Goal: Find specific page/section: Find specific page/section

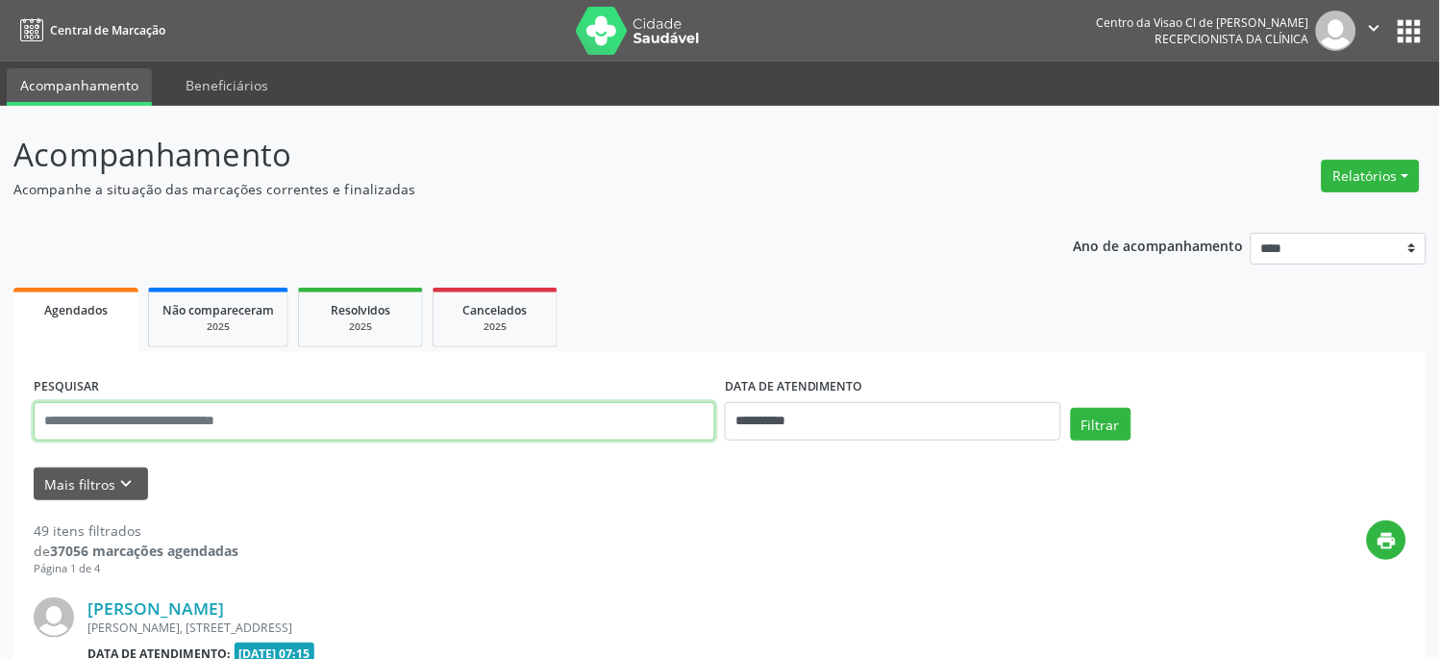
click at [225, 412] on input "text" at bounding box center [375, 421] width 682 height 38
type input "*******"
click at [1071, 408] on button "Filtrar" at bounding box center [1101, 424] width 61 height 33
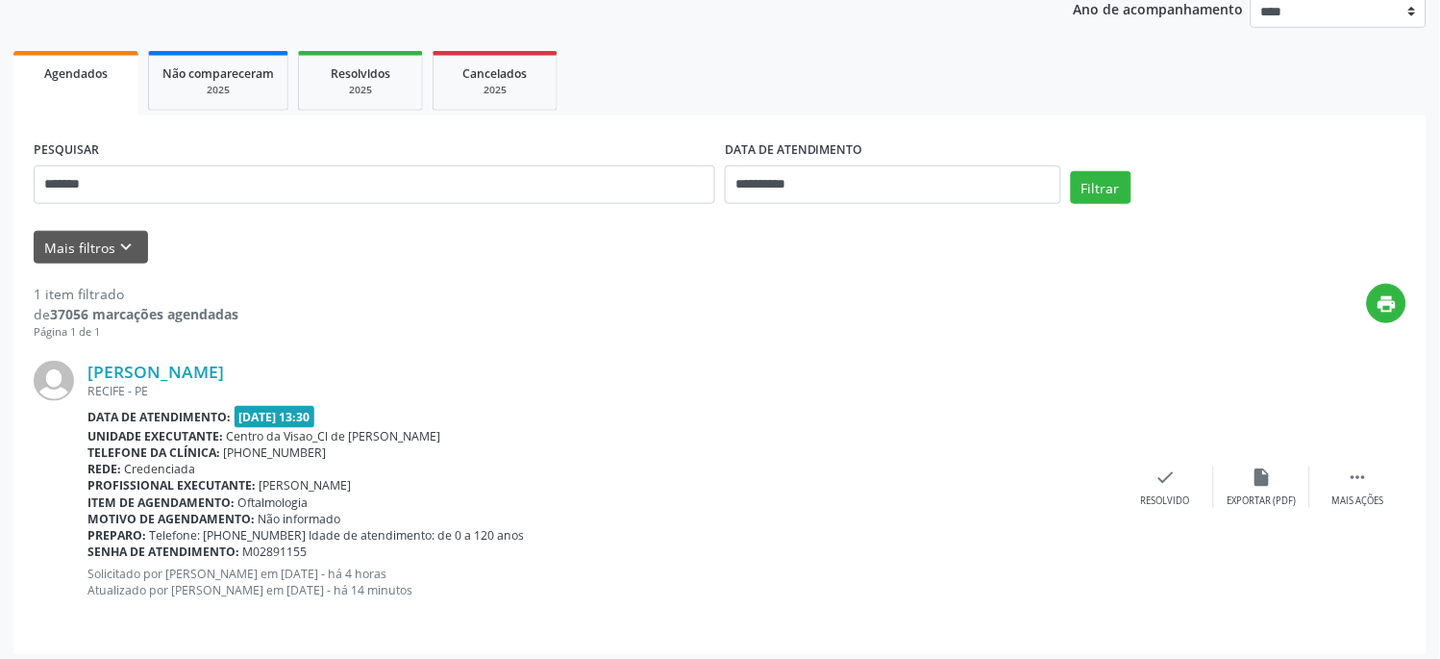
scroll to position [243, 0]
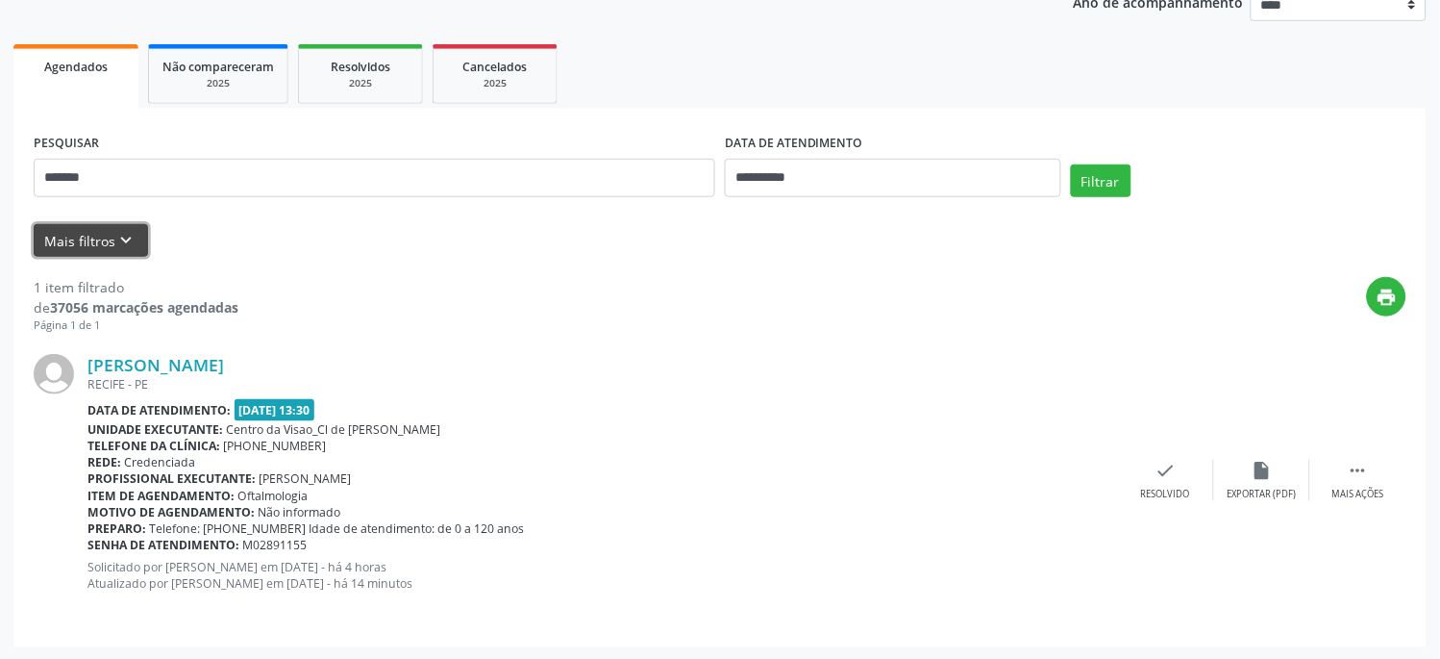
click at [122, 238] on icon "keyboard_arrow_down" at bounding box center [126, 240] width 21 height 21
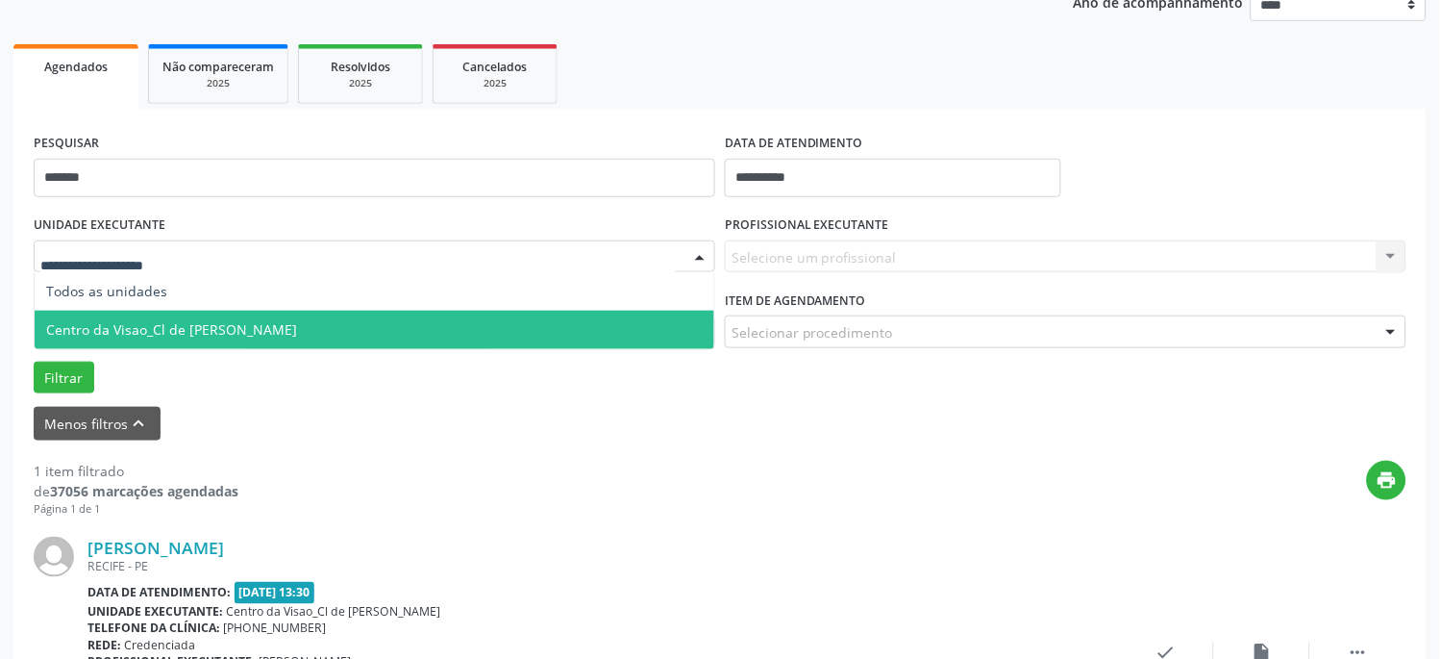
click at [179, 322] on span "Centro da Visao_Cl de [PERSON_NAME]" at bounding box center [171, 329] width 251 height 18
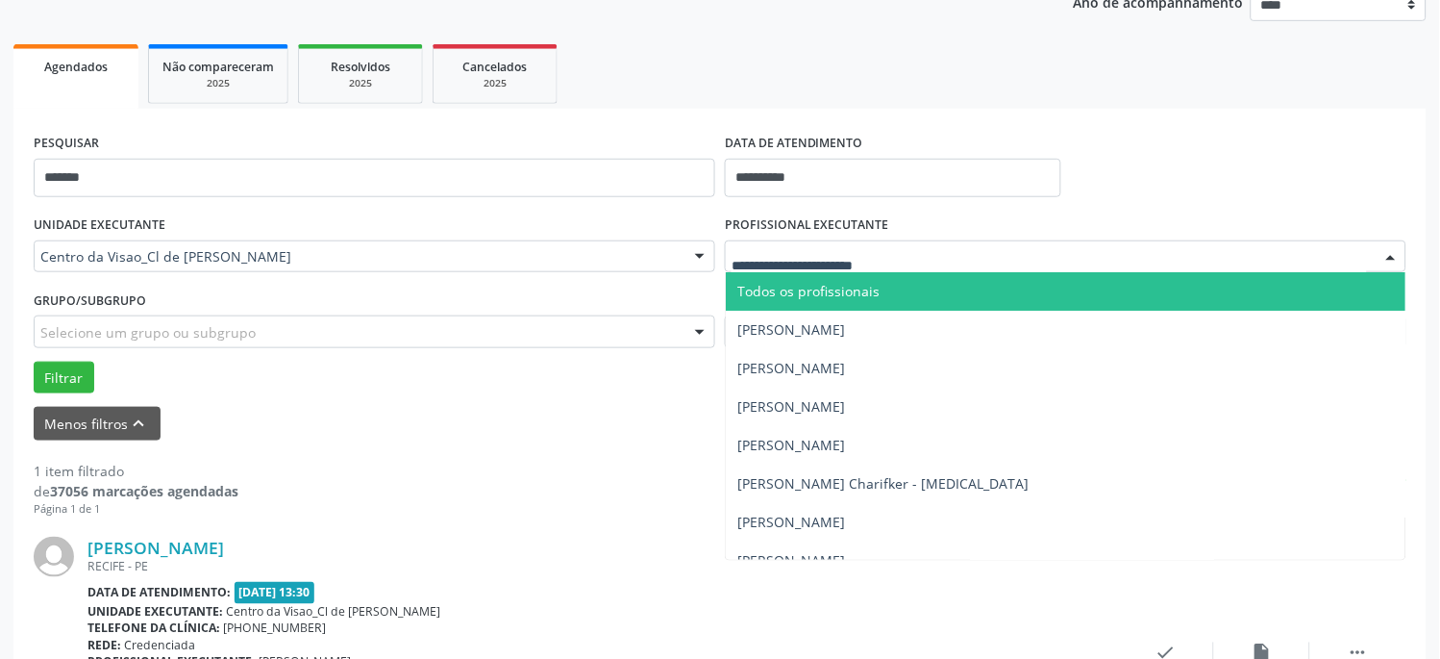
click at [911, 250] on div at bounding box center [1066, 256] width 682 height 33
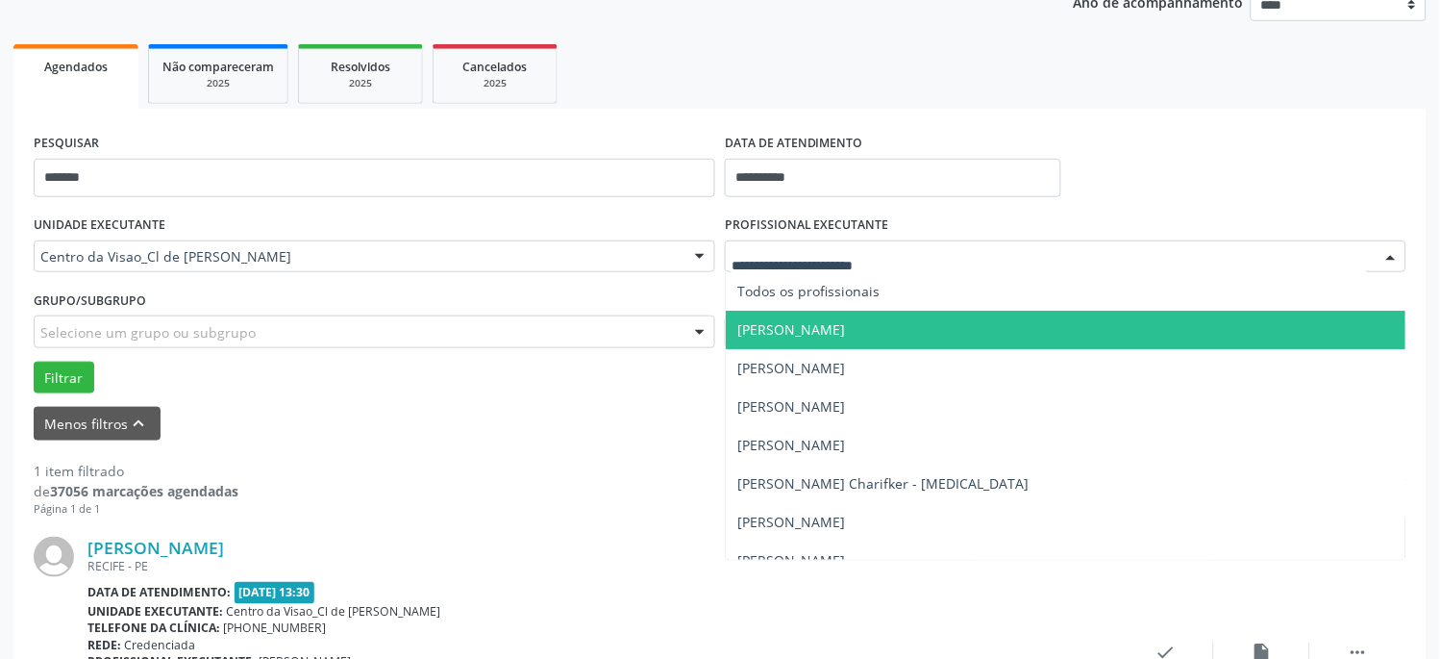
click at [904, 313] on span "[PERSON_NAME]" at bounding box center [1066, 330] width 680 height 38
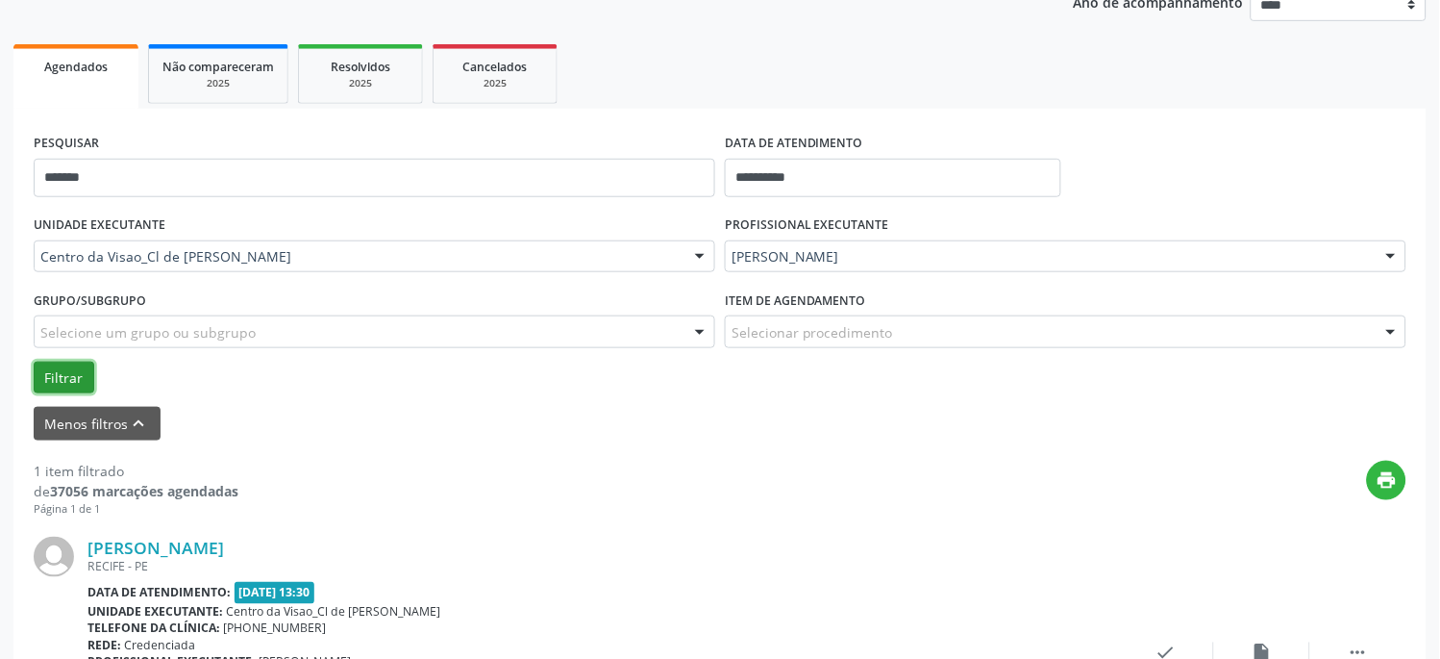
click at [54, 378] on button "Filtrar" at bounding box center [64, 378] width 61 height 33
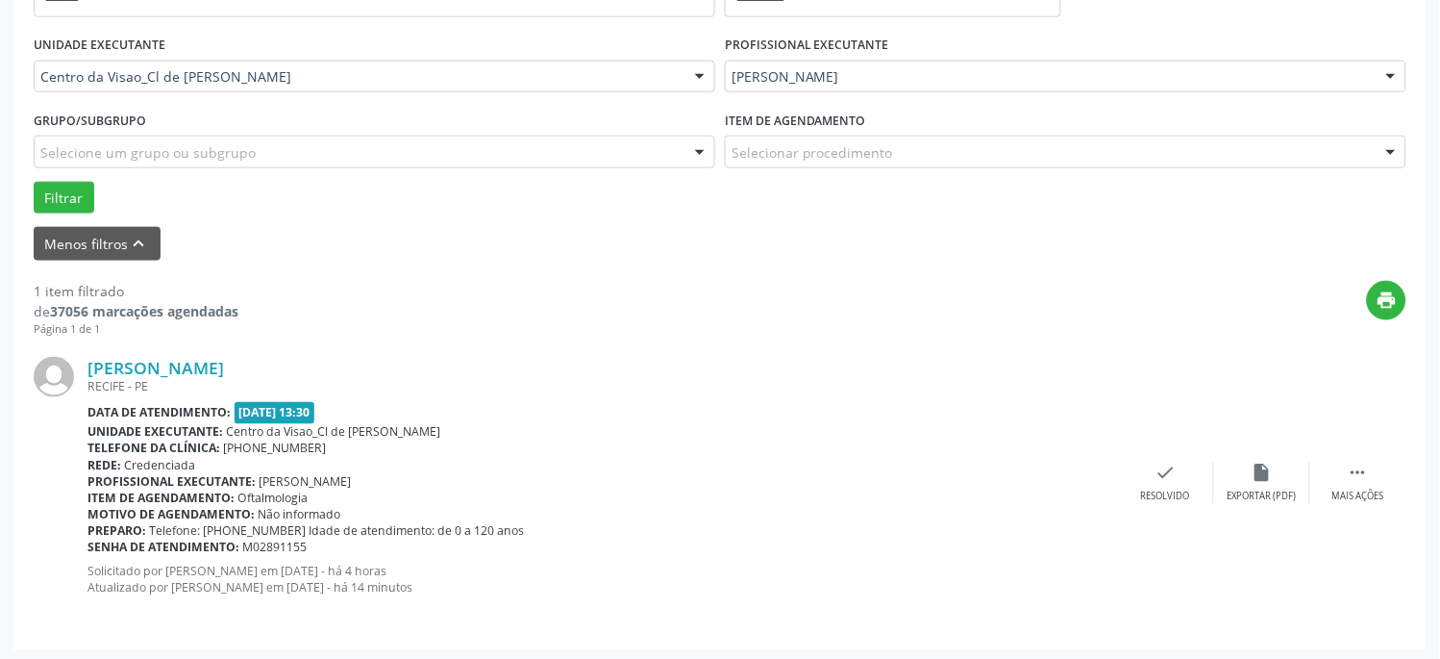
scroll to position [426, 0]
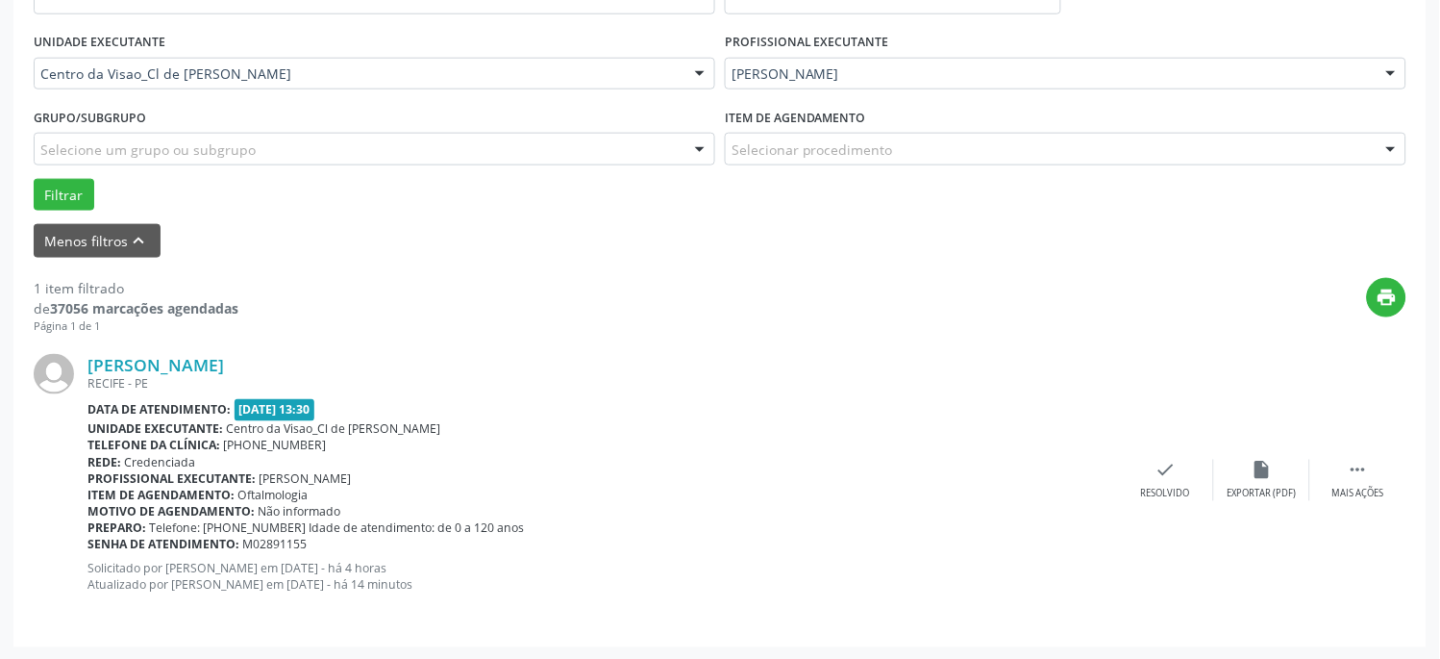
drag, startPoint x: 88, startPoint y: 360, endPoint x: 402, endPoint y: 369, distance: 314.6
copy link "[PERSON_NAME]"
